Goal: Information Seeking & Learning: Learn about a topic

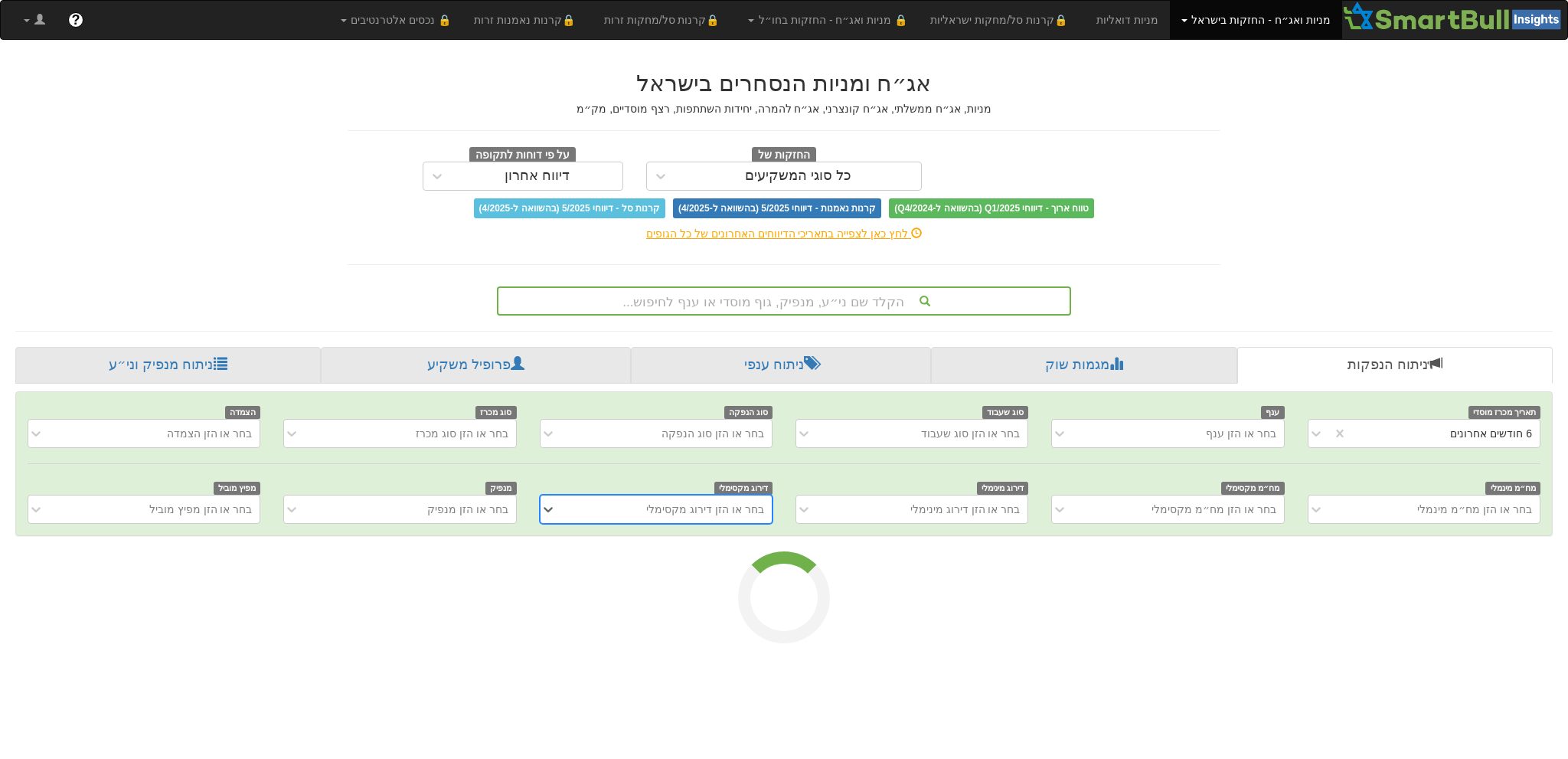
click at [772, 302] on div "הקלד שם ני״ע, מנפיק, גוף מוסדי או ענף לחיפוש..." at bounding box center [784, 300] width 571 height 26
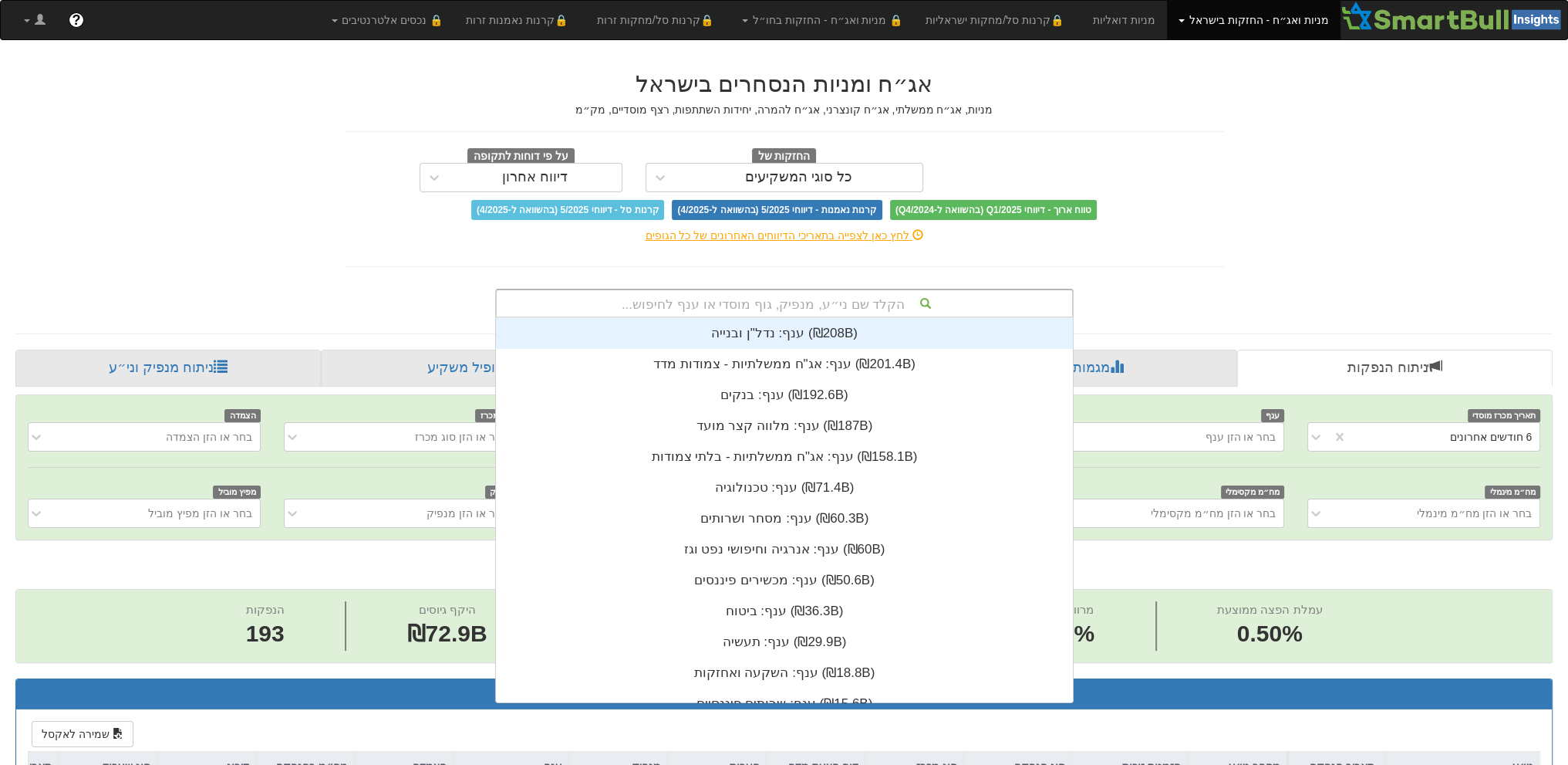
scroll to position [0, 2712]
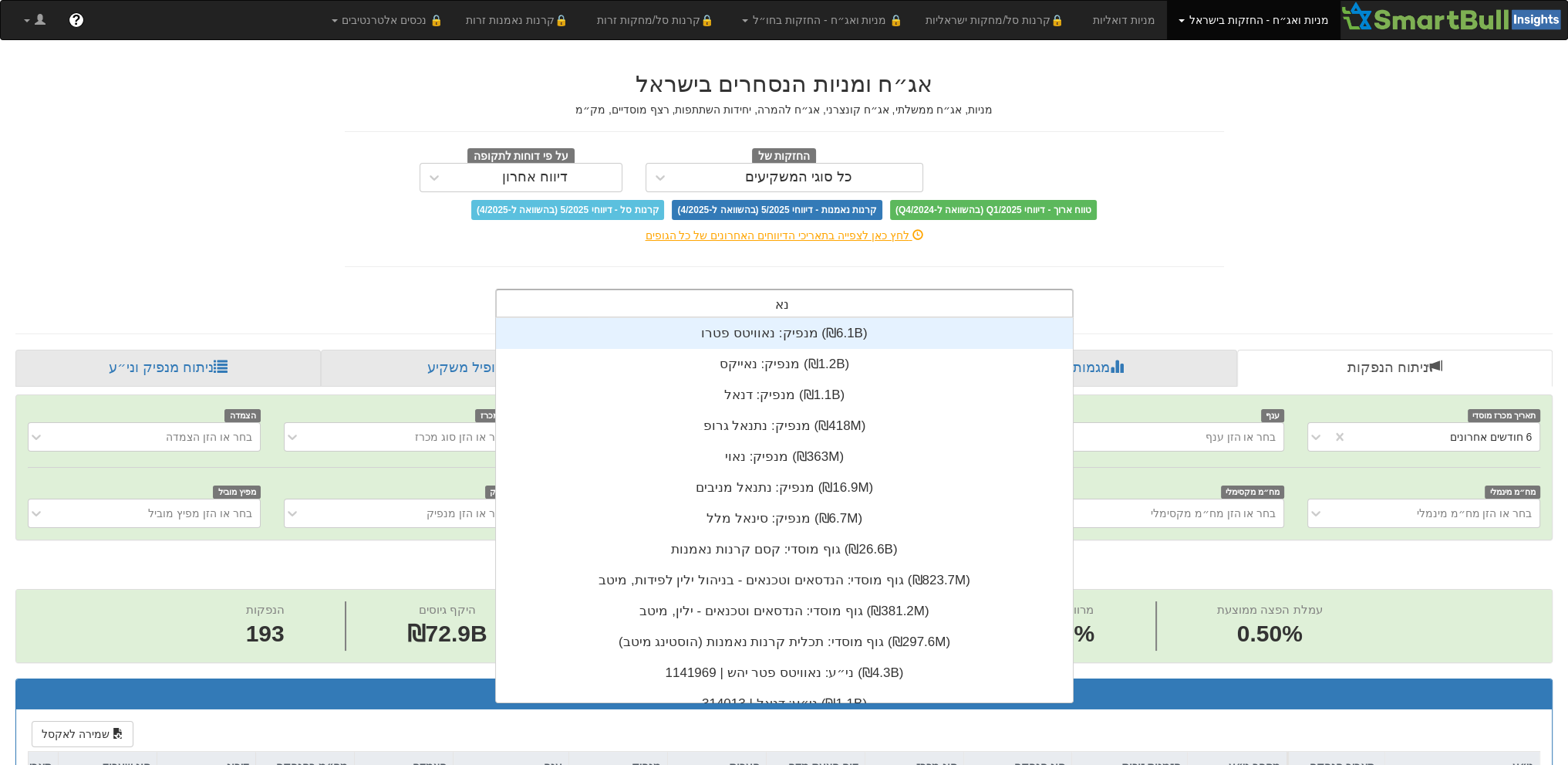
type input "נאו"
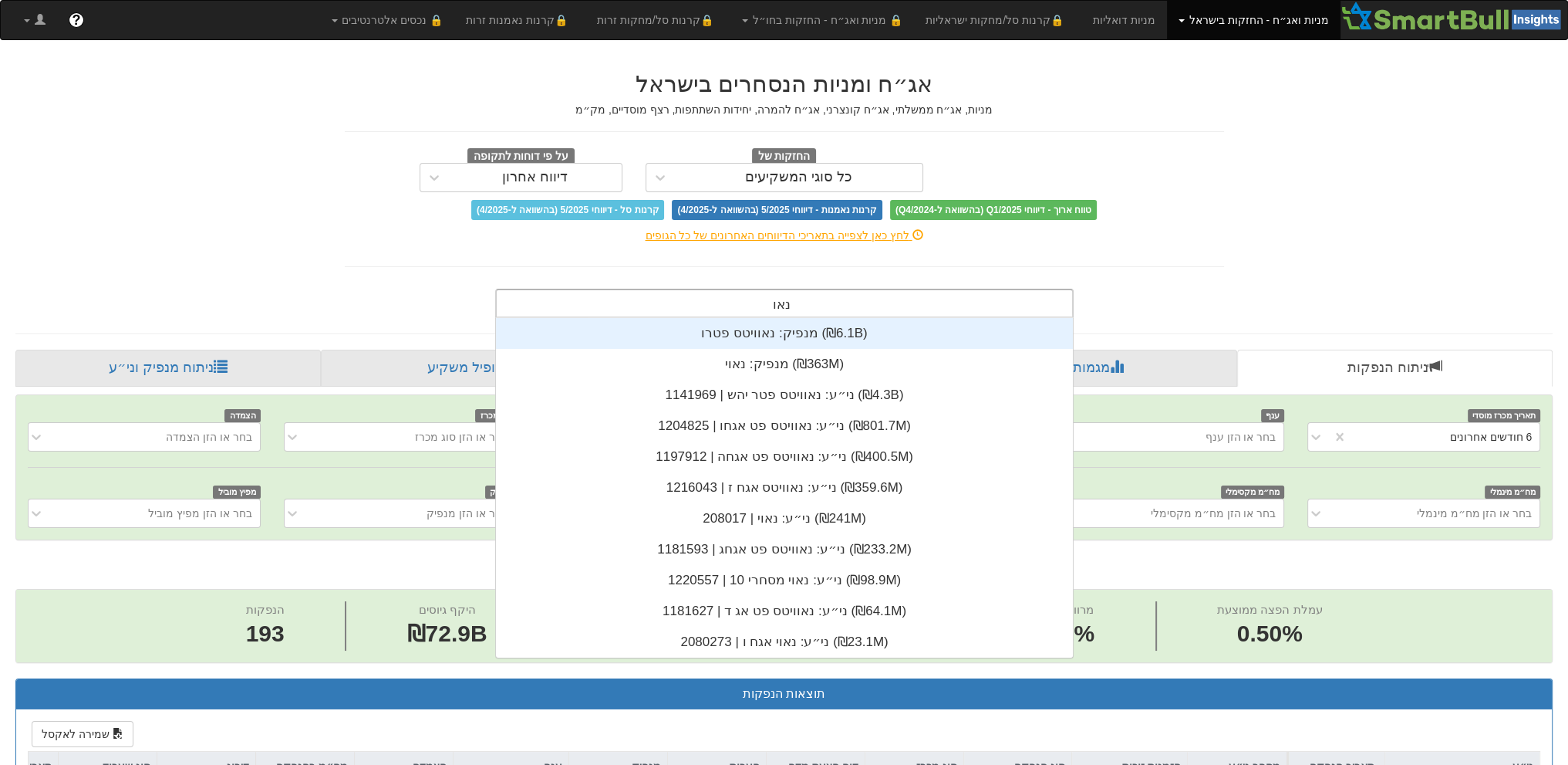
scroll to position [340, 0]
click at [758, 335] on div "מנפיק: ‏נאוויטס פטרו ‎(₪6.1B)‎" at bounding box center [784, 333] width 577 height 31
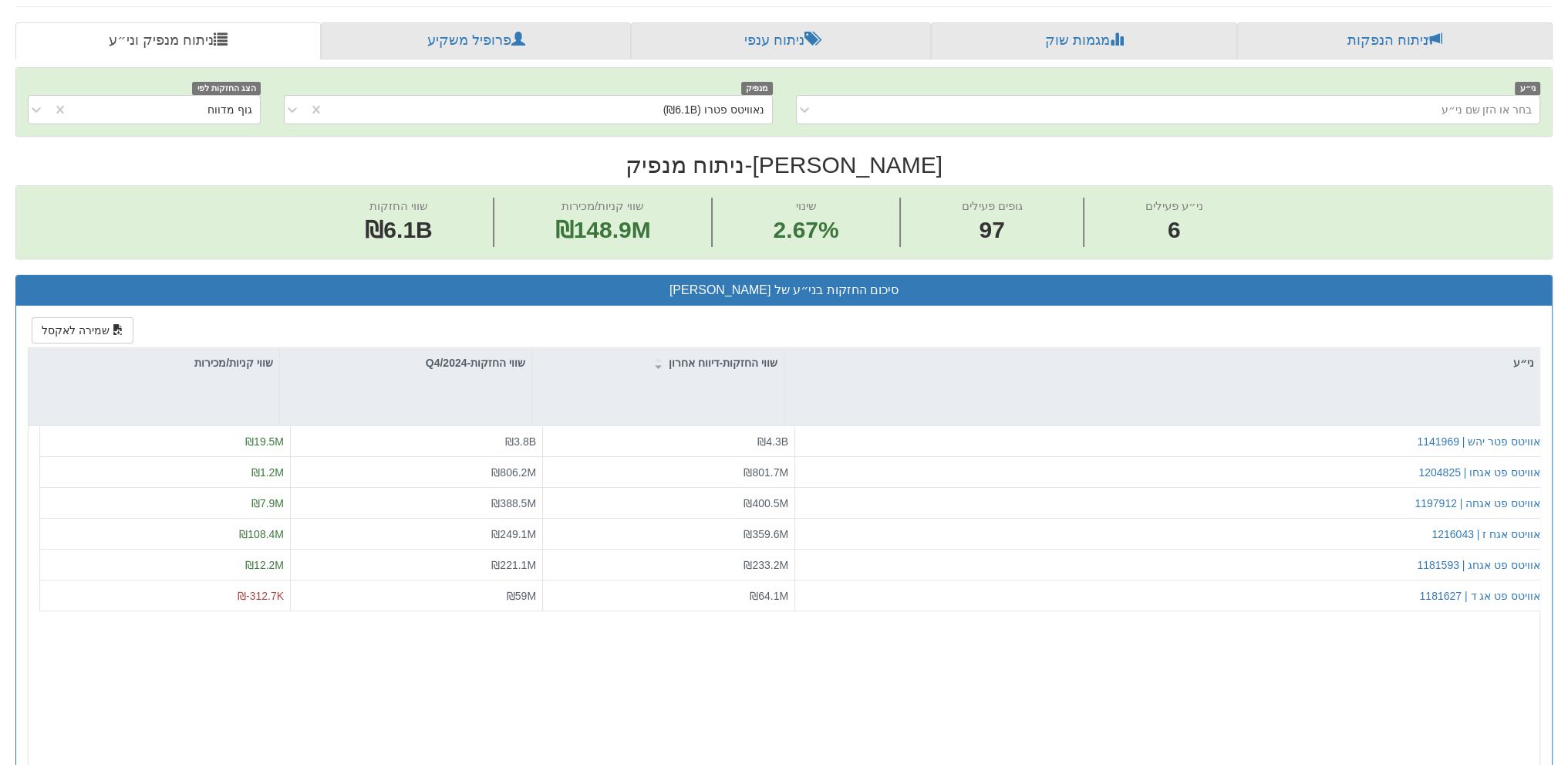
scroll to position [0, 108]
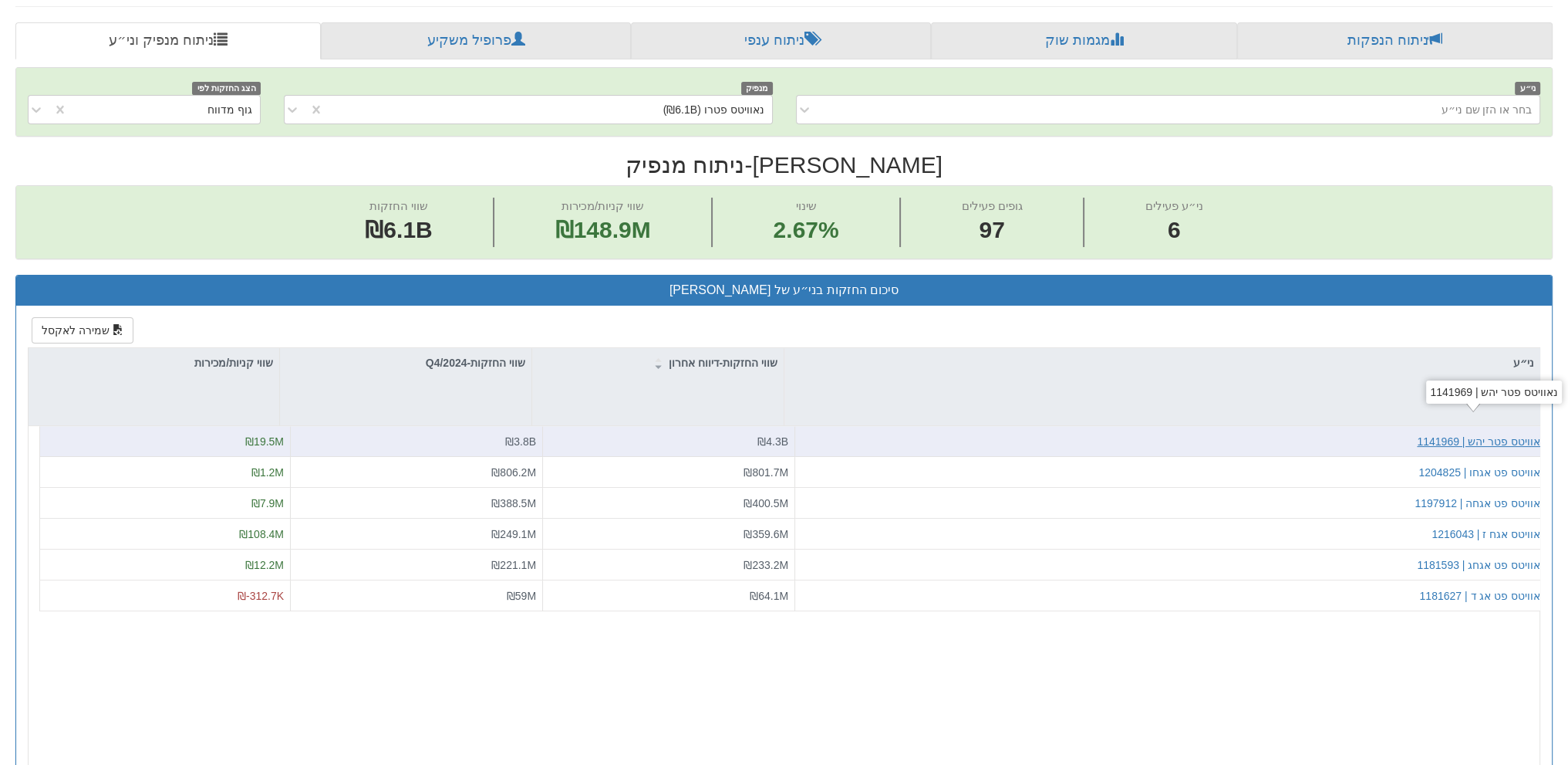
click at [1460, 434] on div "נאוויטס פטר יהש | 1141969" at bounding box center [1481, 441] width 128 height 15
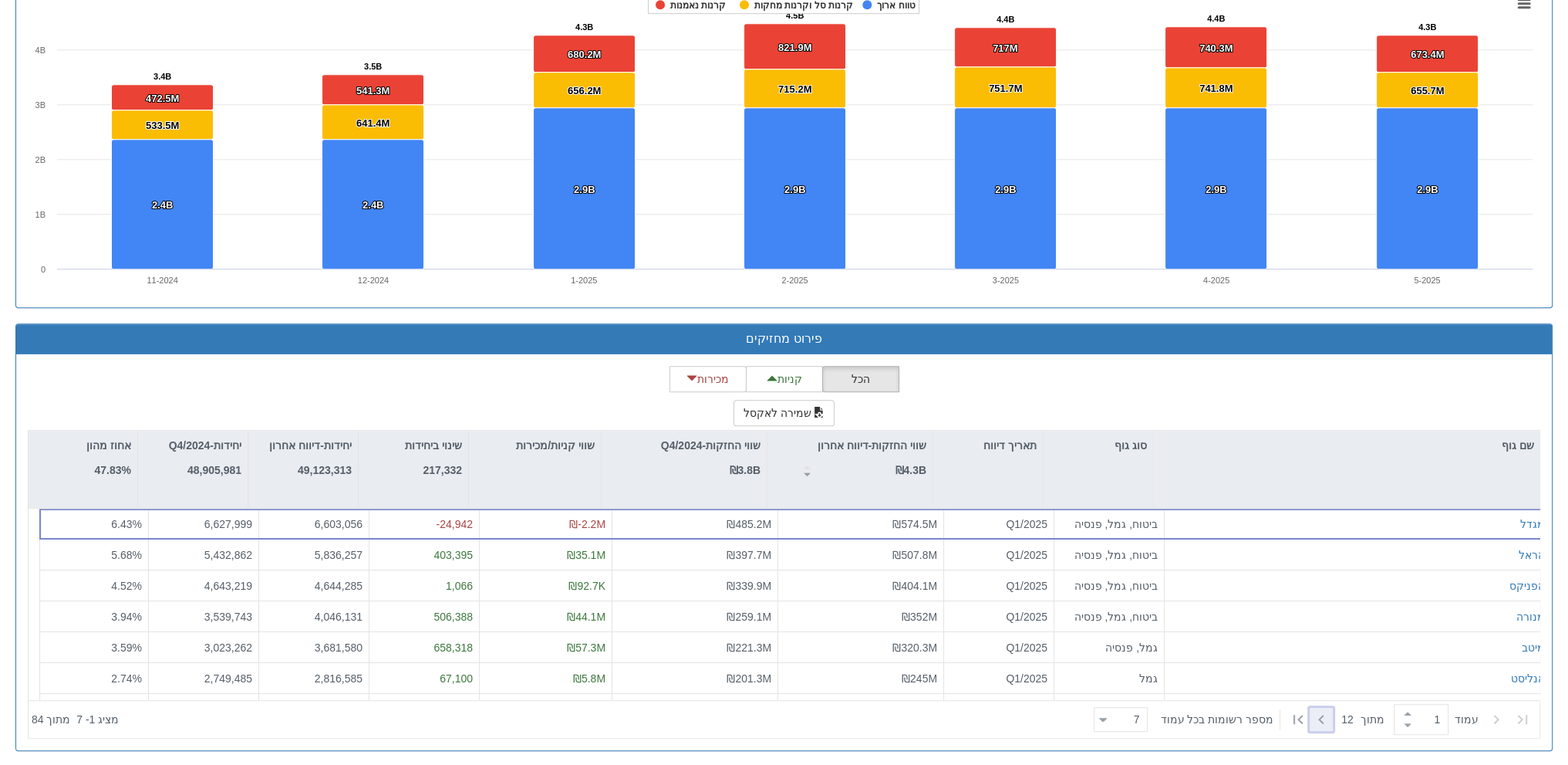
click at [1322, 717] on icon at bounding box center [1321, 718] width 18 height 18
click at [1315, 710] on icon at bounding box center [1321, 718] width 18 height 18
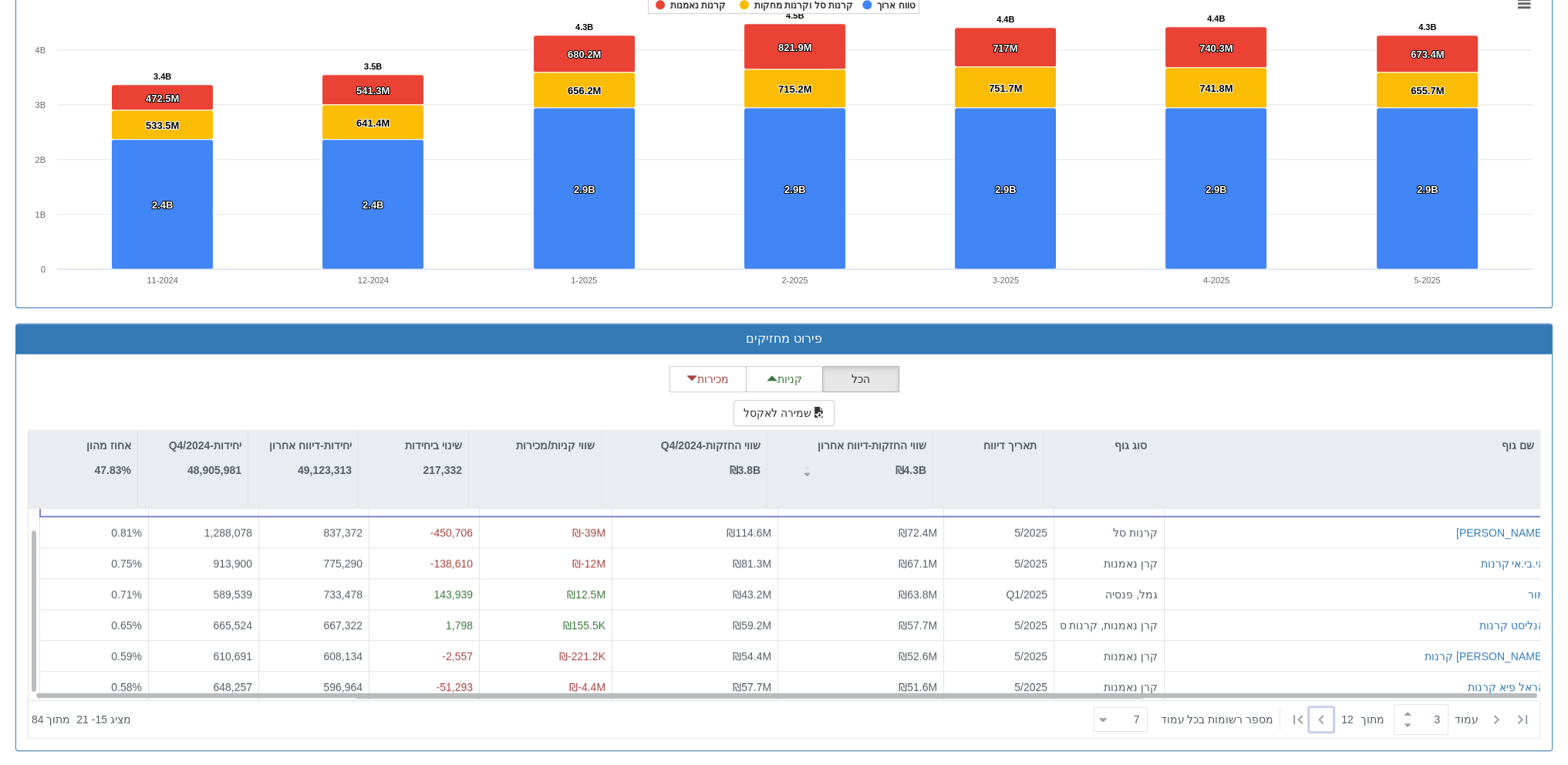
scroll to position [23, 0]
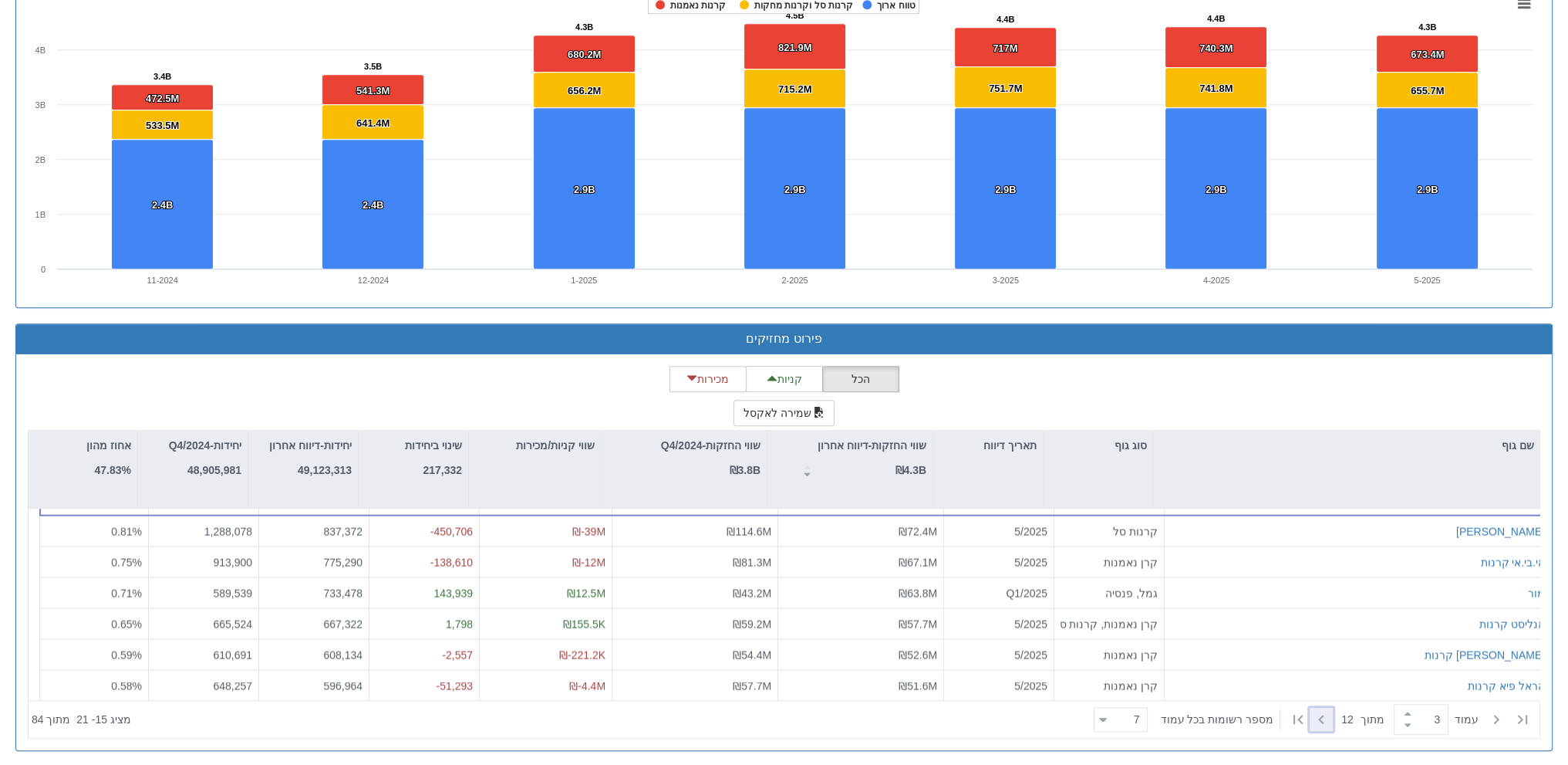
click at [1318, 711] on icon at bounding box center [1321, 718] width 18 height 18
click at [1318, 722] on icon at bounding box center [1321, 718] width 18 height 18
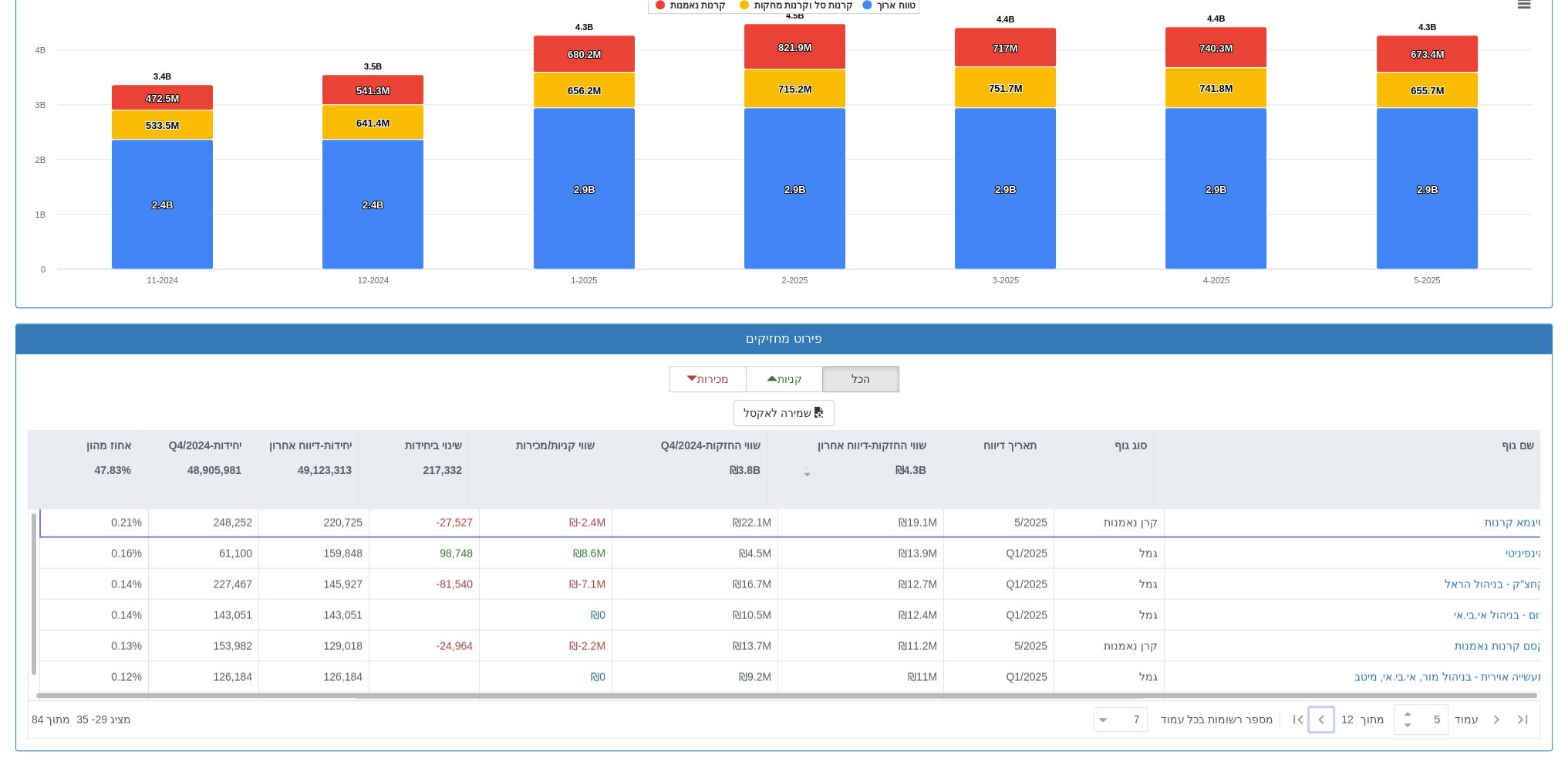
scroll to position [0, 0]
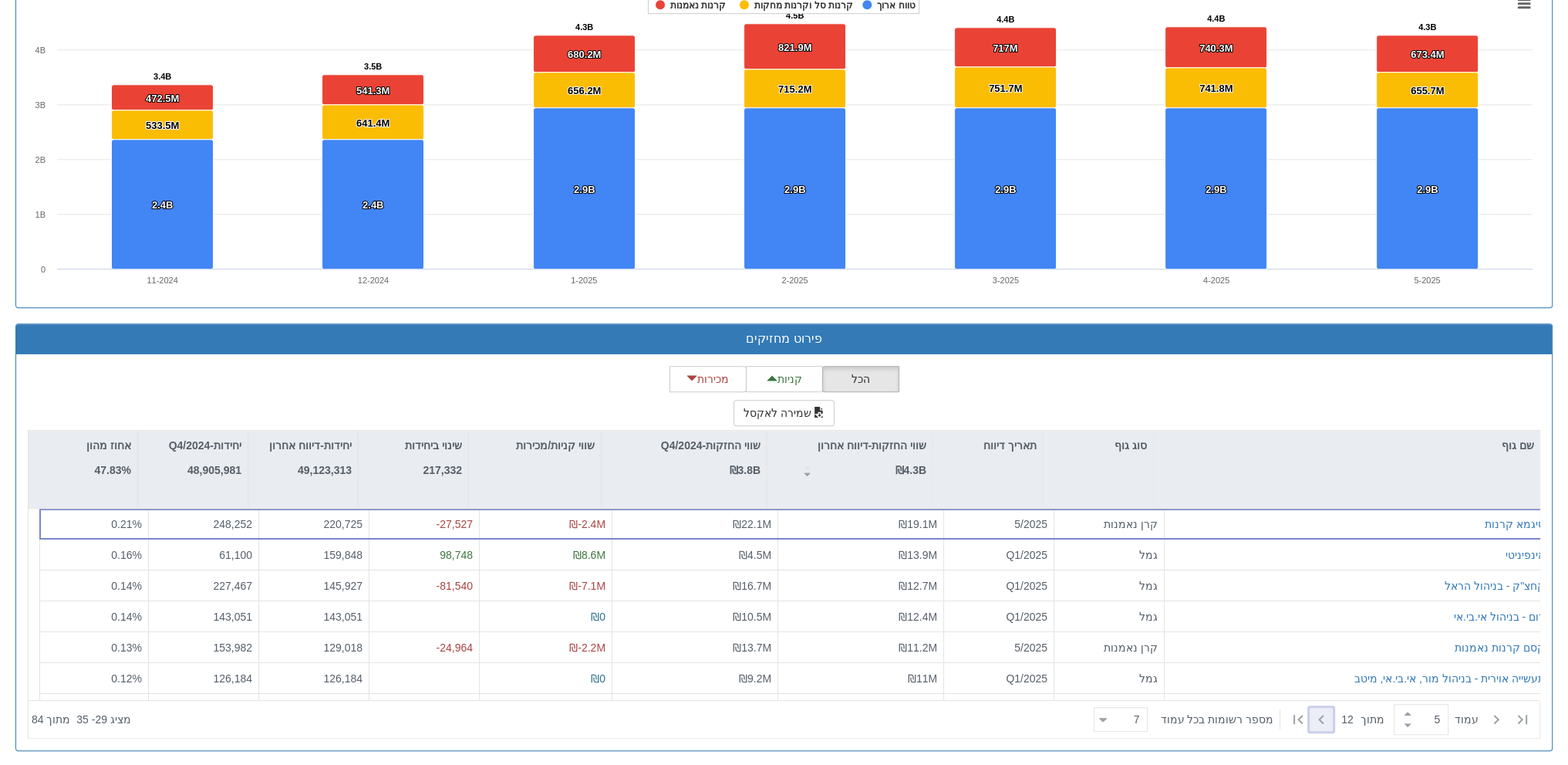
click at [1318, 718] on icon at bounding box center [1321, 719] width 6 height 10
click at [1310, 707] on div at bounding box center [1321, 718] width 23 height 23
click at [1325, 712] on div at bounding box center [1321, 718] width 23 height 23
type input "8"
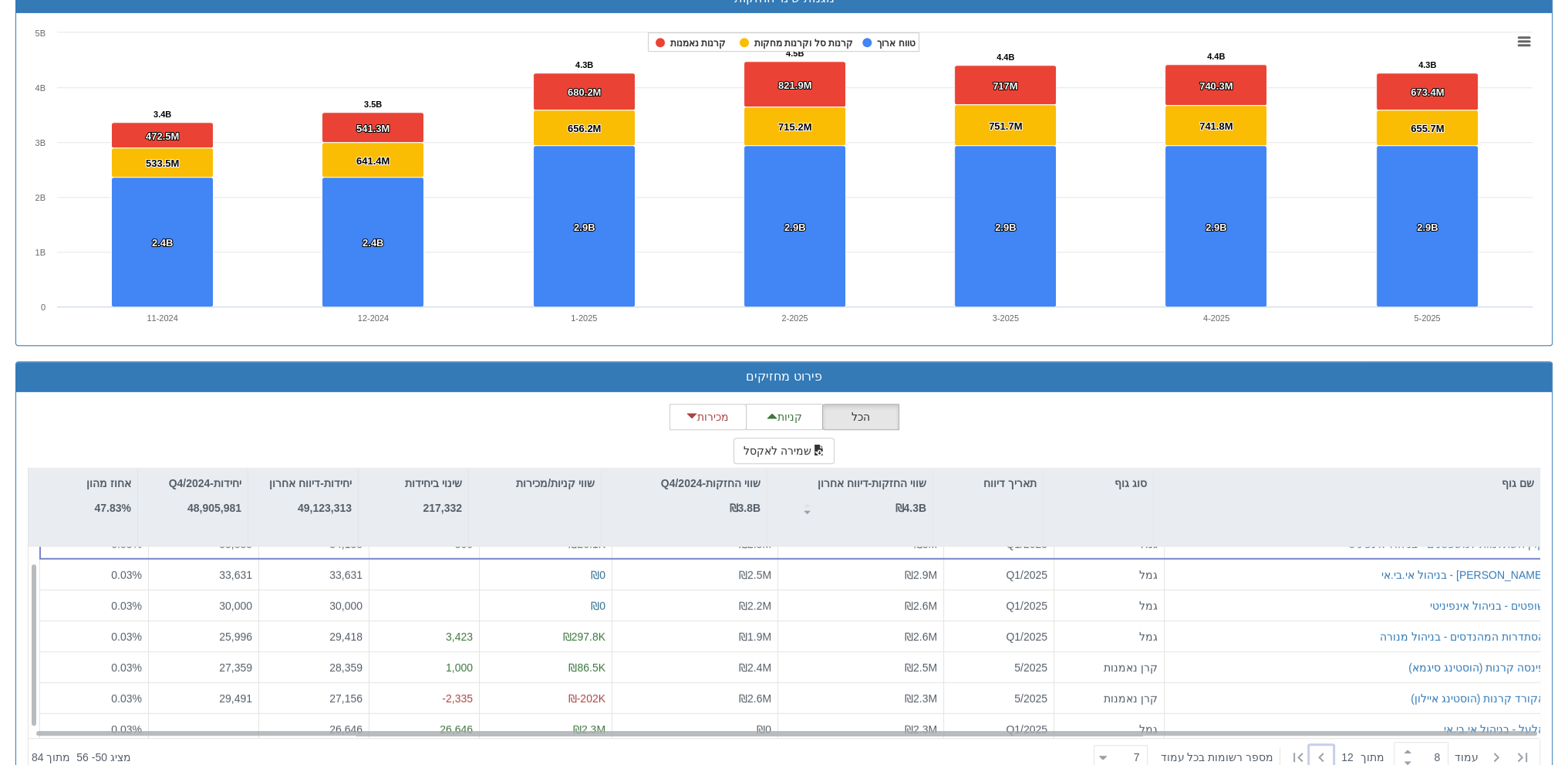
scroll to position [23, 0]
